Goal: Transaction & Acquisition: Purchase product/service

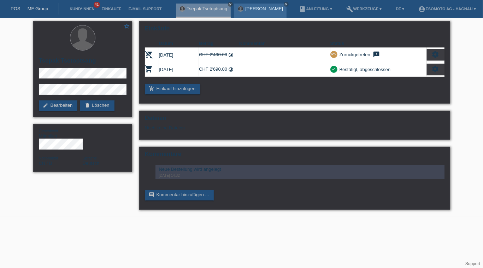
click at [266, 13] on div "Muhamet Nuredini close" at bounding box center [260, 11] width 52 height 14
click at [263, 9] on link "[PERSON_NAME]" at bounding box center [264, 8] width 38 height 5
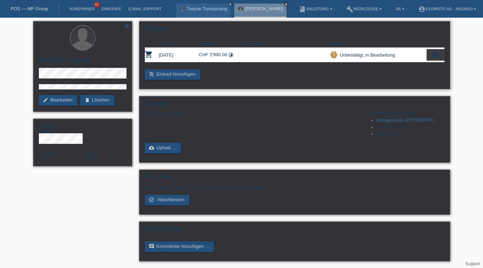
click at [433, 54] on icon "settings" at bounding box center [436, 55] width 8 height 8
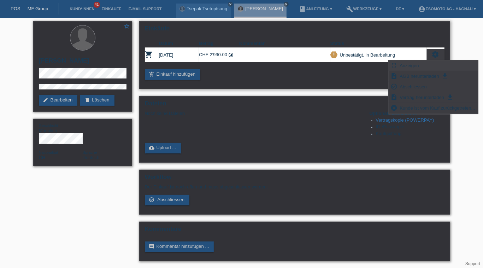
click at [422, 66] on div "fullscreen Anzeigen" at bounding box center [433, 65] width 89 height 11
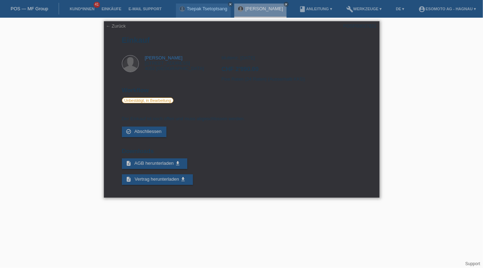
click at [252, 68] on h2 "CHF 2'990.00" at bounding box center [292, 71] width 140 height 11
click at [252, 69] on h2 "CHF 2'990.00" at bounding box center [292, 71] width 140 height 11
click at [106, 25] on link "← Zurück" at bounding box center [116, 25] width 20 height 5
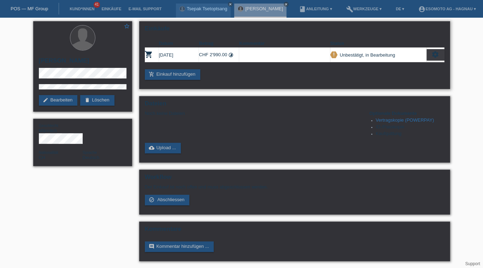
click at [438, 56] on icon "settings" at bounding box center [436, 55] width 8 height 8
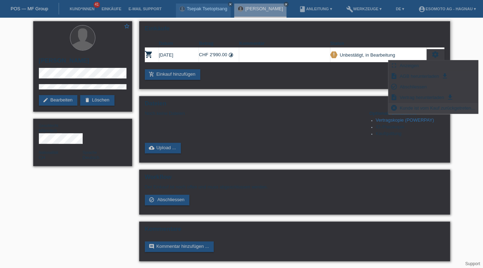
click at [431, 110] on span "Kunde ist vom Kauf zurückgetreten..." at bounding box center [437, 108] width 77 height 8
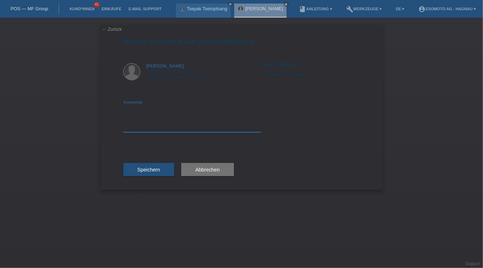
click at [174, 109] on textarea at bounding box center [192, 118] width 138 height 27
type textarea "Storno, neubestellung"
click at [154, 169] on span "Speichern" at bounding box center [148, 170] width 23 height 6
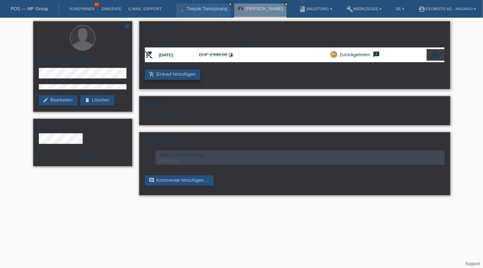
click at [186, 75] on link "add_shopping_cart Einkauf hinzufügen" at bounding box center [173, 74] width 56 height 11
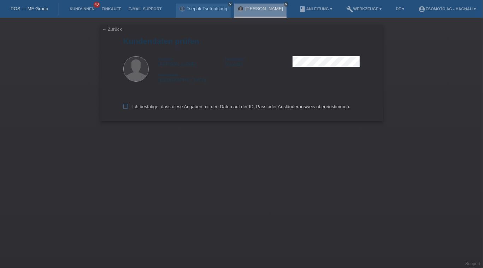
click at [127, 104] on icon at bounding box center [125, 106] width 5 height 5
click at [127, 104] on input "Ich bestätige, dass diese Angaben mit den Daten auf der ID, Pass oder Ausländer…" at bounding box center [125, 106] width 5 height 5
checkbox input "true"
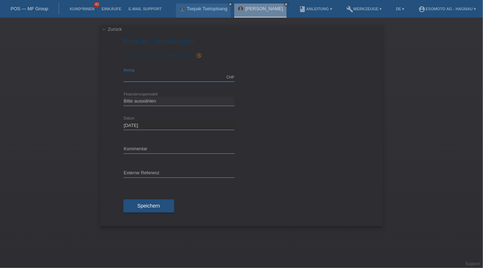
click at [178, 74] on input "text" at bounding box center [178, 77] width 111 height 9
type input "2890.00"
click at [167, 100] on select "Bitte auswählen Fixe Raten Kauf auf Rechnung mit Teilzahlungsoption" at bounding box center [178, 101] width 111 height 8
select select "69"
click at [123, 97] on select "Bitte auswählen Fixe Raten Kauf auf Rechnung mit Teilzahlungsoption" at bounding box center [178, 101] width 111 height 8
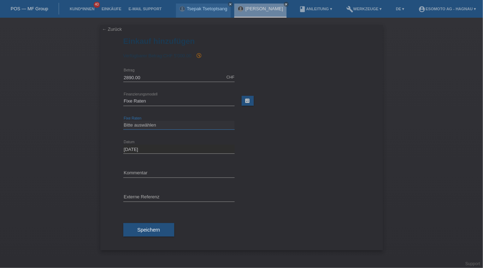
click at [168, 123] on select "Bitte auswählen 12 Raten 24 Raten 36 Raten 48 Raten" at bounding box center [178, 125] width 111 height 8
select select "139"
click at [123, 121] on select "Bitte auswählen 12 Raten 24 Raten 36 Raten 48 Raten" at bounding box center [178, 125] width 111 height 8
click at [159, 172] on input "text" at bounding box center [178, 173] width 111 height 9
paste input "8102115"
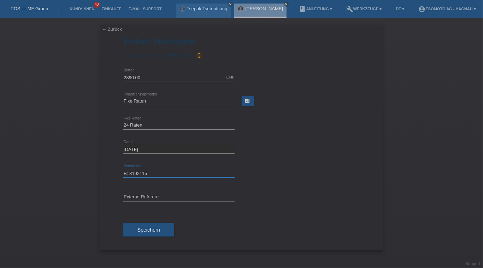
type input "B: 8102115"
click at [176, 198] on input "text" at bounding box center [178, 197] width 111 height 9
paste input "8102115"
type input "B: 8102115"
click at [155, 225] on button "Speichern" at bounding box center [148, 229] width 51 height 13
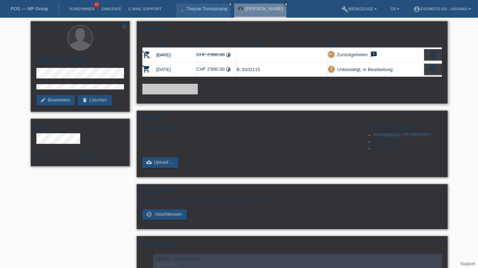
click at [434, 69] on icon "settings" at bounding box center [433, 69] width 8 height 8
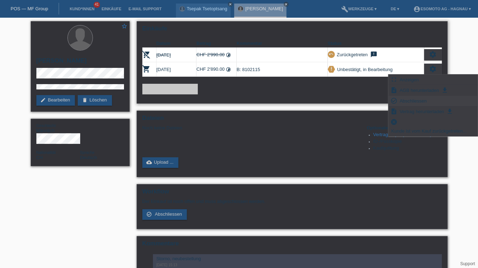
click at [411, 99] on span "Abschliessen" at bounding box center [413, 100] width 29 height 8
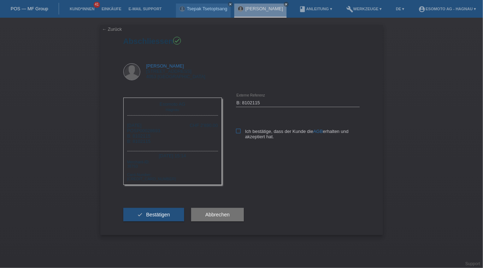
click at [237, 131] on icon at bounding box center [238, 131] width 5 height 5
click at [237, 131] on input "Ich bestätige, dass der Kunde die AGB erhalten und akzeptiert hat." at bounding box center [238, 131] width 5 height 5
checkbox input "true"
drag, startPoint x: 165, startPoint y: 218, endPoint x: 201, endPoint y: 218, distance: 36.4
click at [165, 217] on span "Bestätigen" at bounding box center [158, 215] width 24 height 6
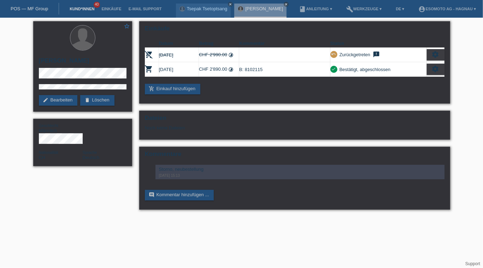
click at [82, 9] on link "Kund*innen" at bounding box center [82, 9] width 32 height 4
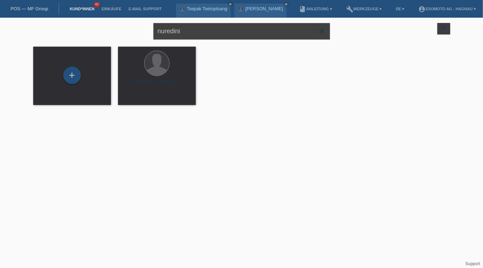
drag, startPoint x: 195, startPoint y: 31, endPoint x: 143, endPoint y: 30, distance: 52.0
click at [143, 30] on div "nuredini close filter_list view_module Alle Kund*innen anzeigen star Markierte …" at bounding box center [242, 30] width 424 height 25
type input "berger"
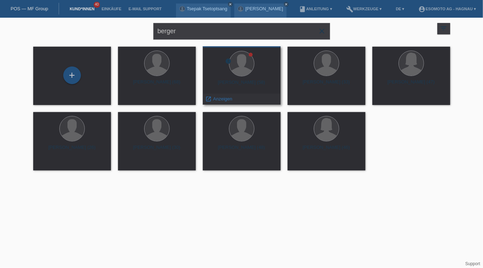
click at [246, 82] on div "Guido Urs Berger (58)" at bounding box center [242, 85] width 66 height 11
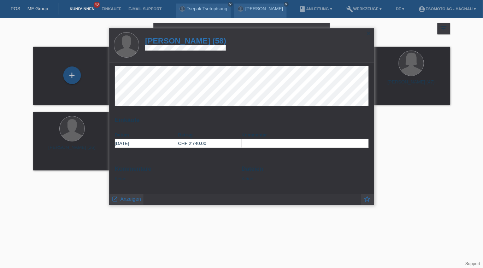
click at [367, 33] on icon "close" at bounding box center [369, 33] width 6 height 6
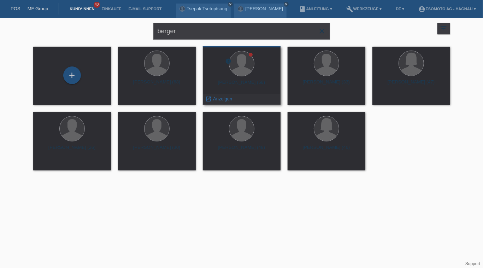
click at [251, 93] on div "error Guido Urs Berger (58) launch Anzeigen" at bounding box center [242, 75] width 78 height 58
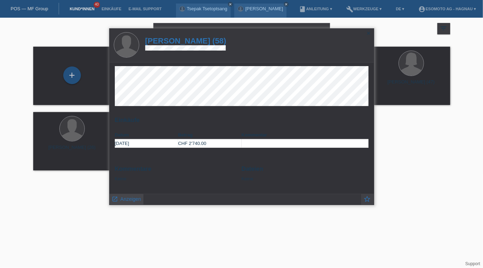
click at [129, 199] on span "Anzeigen" at bounding box center [131, 199] width 20 height 6
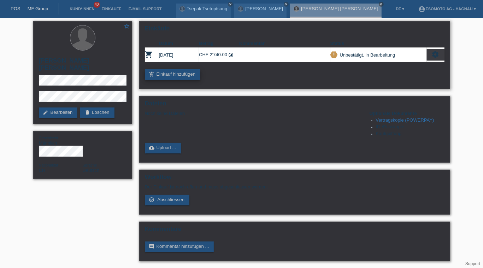
click at [192, 74] on link "add_shopping_cart Einkauf hinzufügen" at bounding box center [173, 74] width 56 height 11
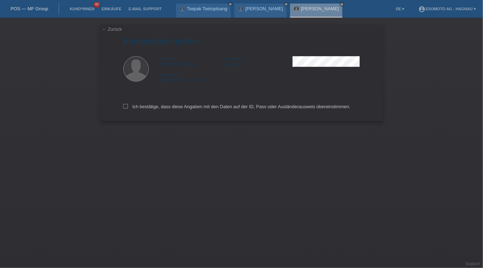
click at [107, 31] on div "← Zurück Kundendaten prüfen Vorname [PERSON_NAME] Nachname [PERSON_NAME] Nation…" at bounding box center [241, 73] width 283 height 96
click at [108, 27] on link "← Zurück" at bounding box center [112, 29] width 20 height 5
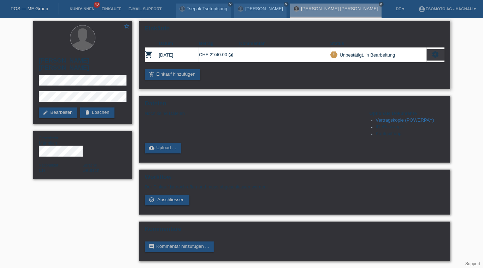
click at [441, 53] on div "settings" at bounding box center [436, 54] width 18 height 11
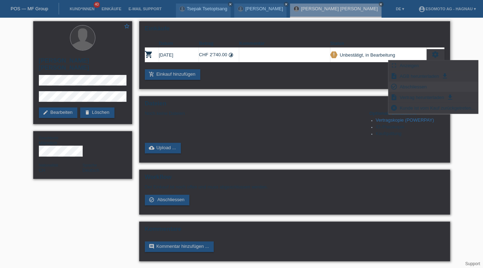
click at [415, 84] on span "Abschliessen" at bounding box center [413, 86] width 29 height 8
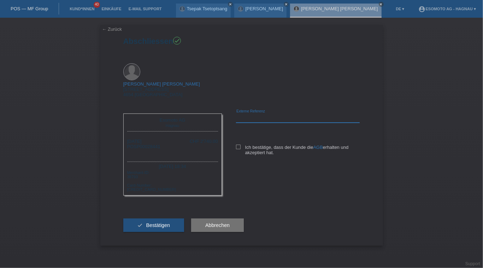
click at [280, 114] on input "text" at bounding box center [298, 118] width 124 height 9
paste input "8102189"
type input "B: 8102189"
click at [239, 145] on icon at bounding box center [238, 147] width 5 height 5
click at [239, 145] on input "Ich bestätige, dass der Kunde die AGB erhalten und akzeptiert hat." at bounding box center [238, 147] width 5 height 5
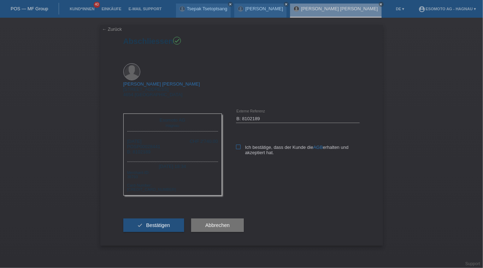
checkbox input "true"
click at [152, 222] on span "Bestätigen" at bounding box center [158, 225] width 24 height 6
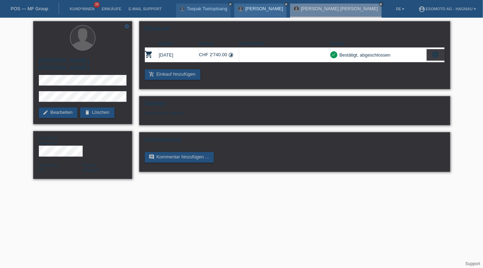
click at [232, 3] on icon "close" at bounding box center [231, 4] width 4 height 4
